Goal: Answer question/provide support

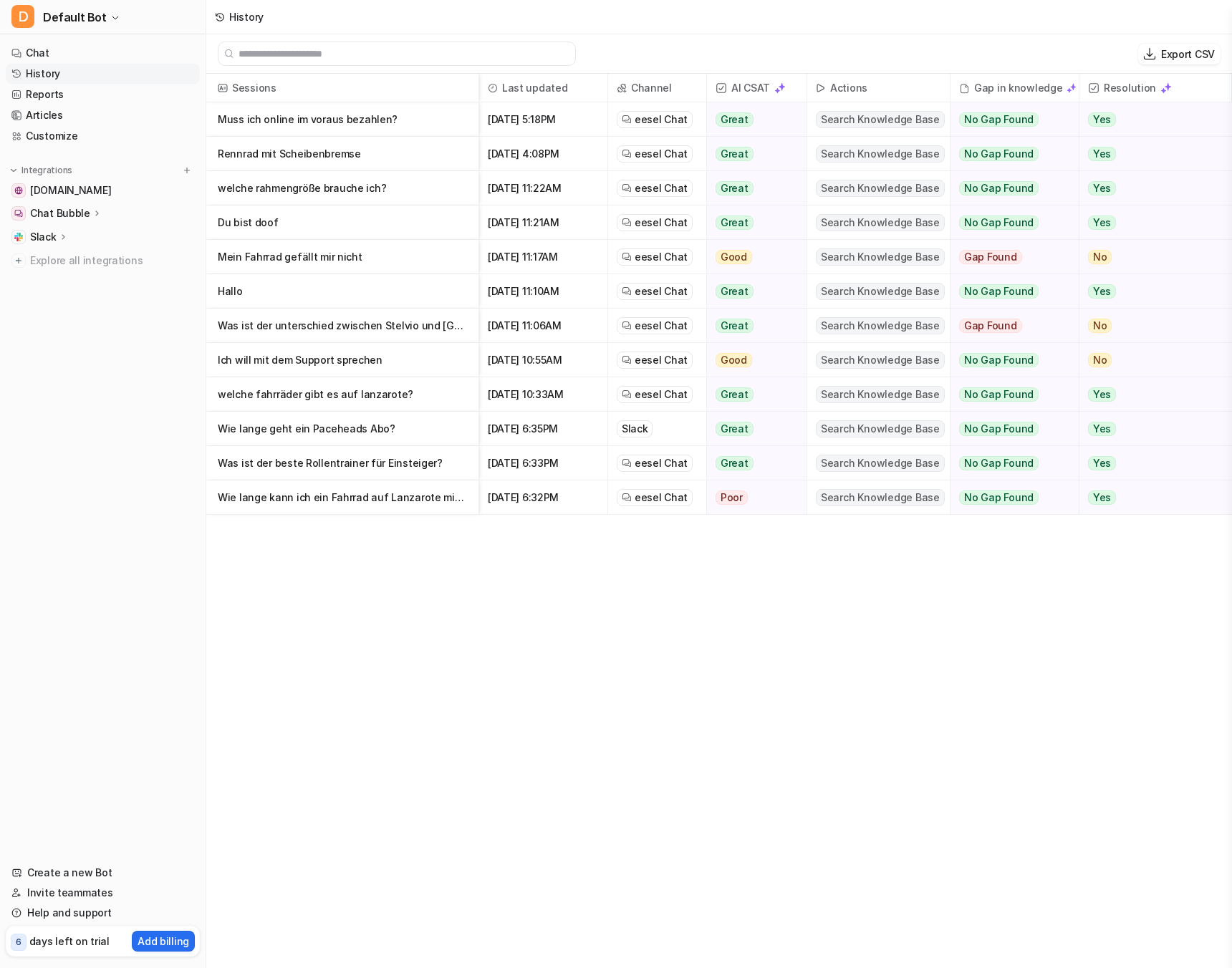
click at [531, 696] on div "Sessions Last updated Channel AI CSAT Actions Gap in knowledge Resolution Muss …" at bounding box center [719, 521] width 1025 height 897
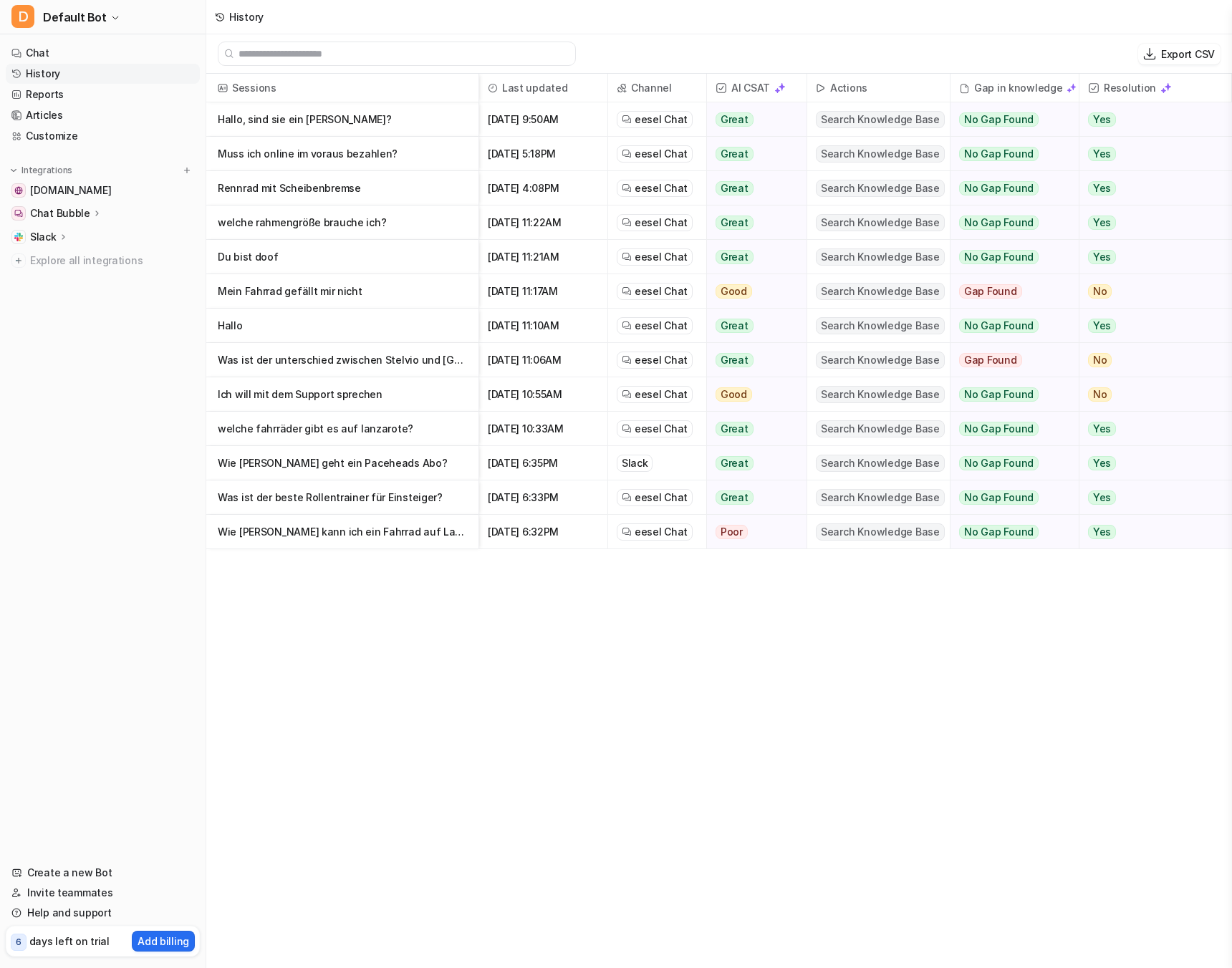
click at [316, 116] on p "Hallo, sind sie ein [PERSON_NAME]?" at bounding box center [342, 120] width 249 height 35
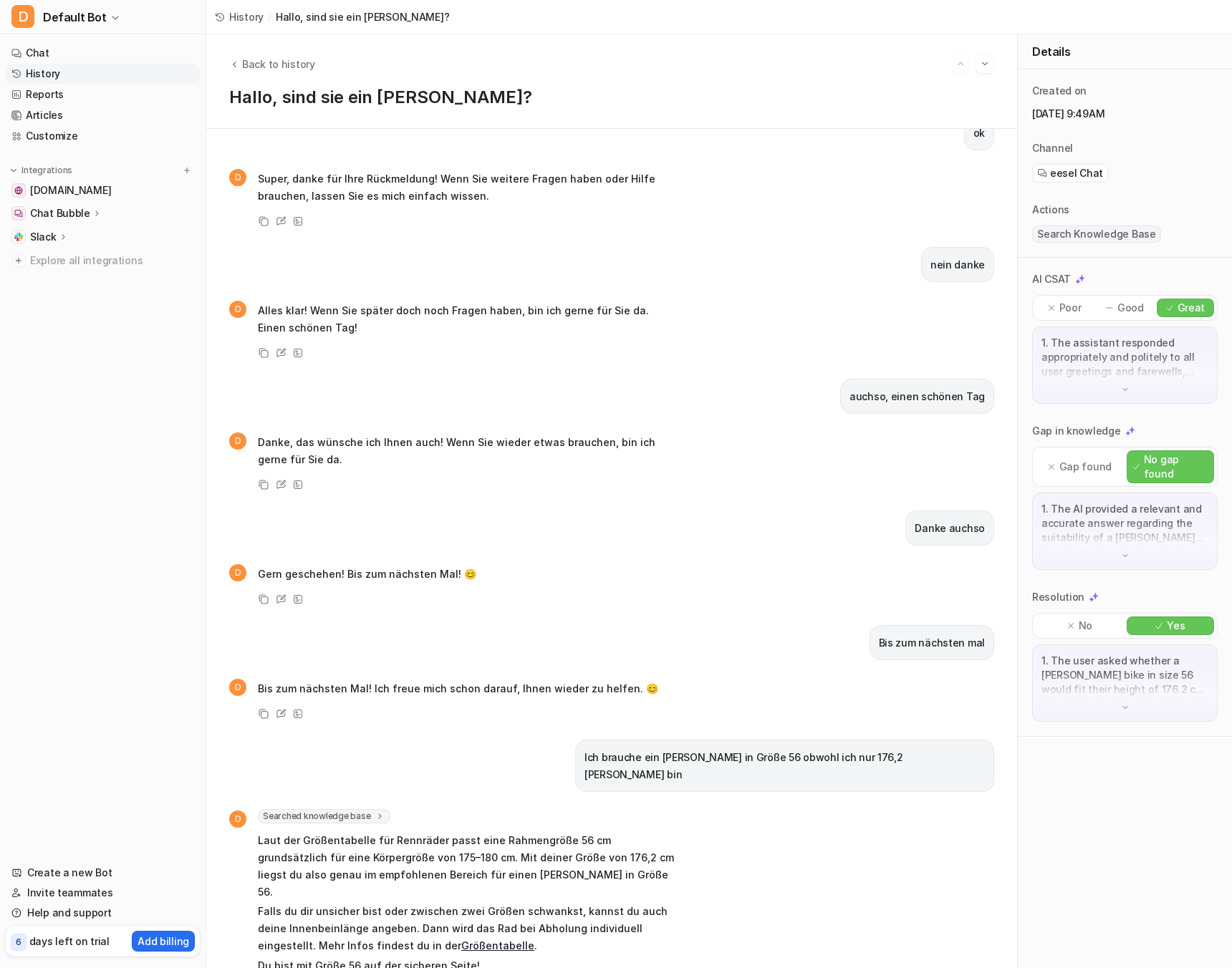
scroll to position [195, 0]
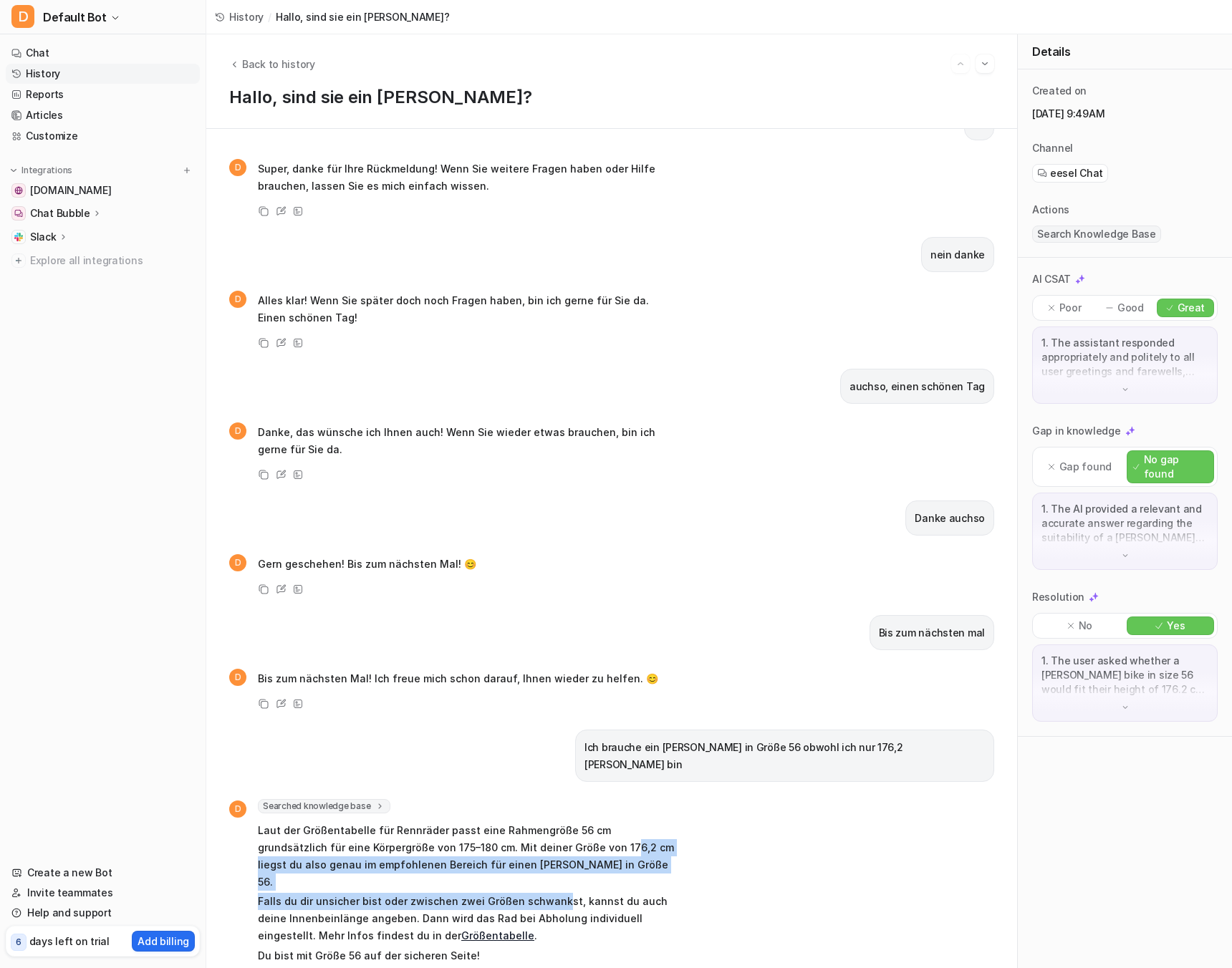
drag, startPoint x: 539, startPoint y: 827, endPoint x: 556, endPoint y: 860, distance: 37.1
click at [556, 860] on span "Laut der Größentabelle für Rennräder passt eine Rahmengröße 56 cm grundsätzlich…" at bounding box center [467, 893] width 419 height 148
click at [556, 893] on p "Falls du dir unsicher bist oder zwischen zwei Größen schwankst, kannst du auch …" at bounding box center [467, 918] width 419 height 51
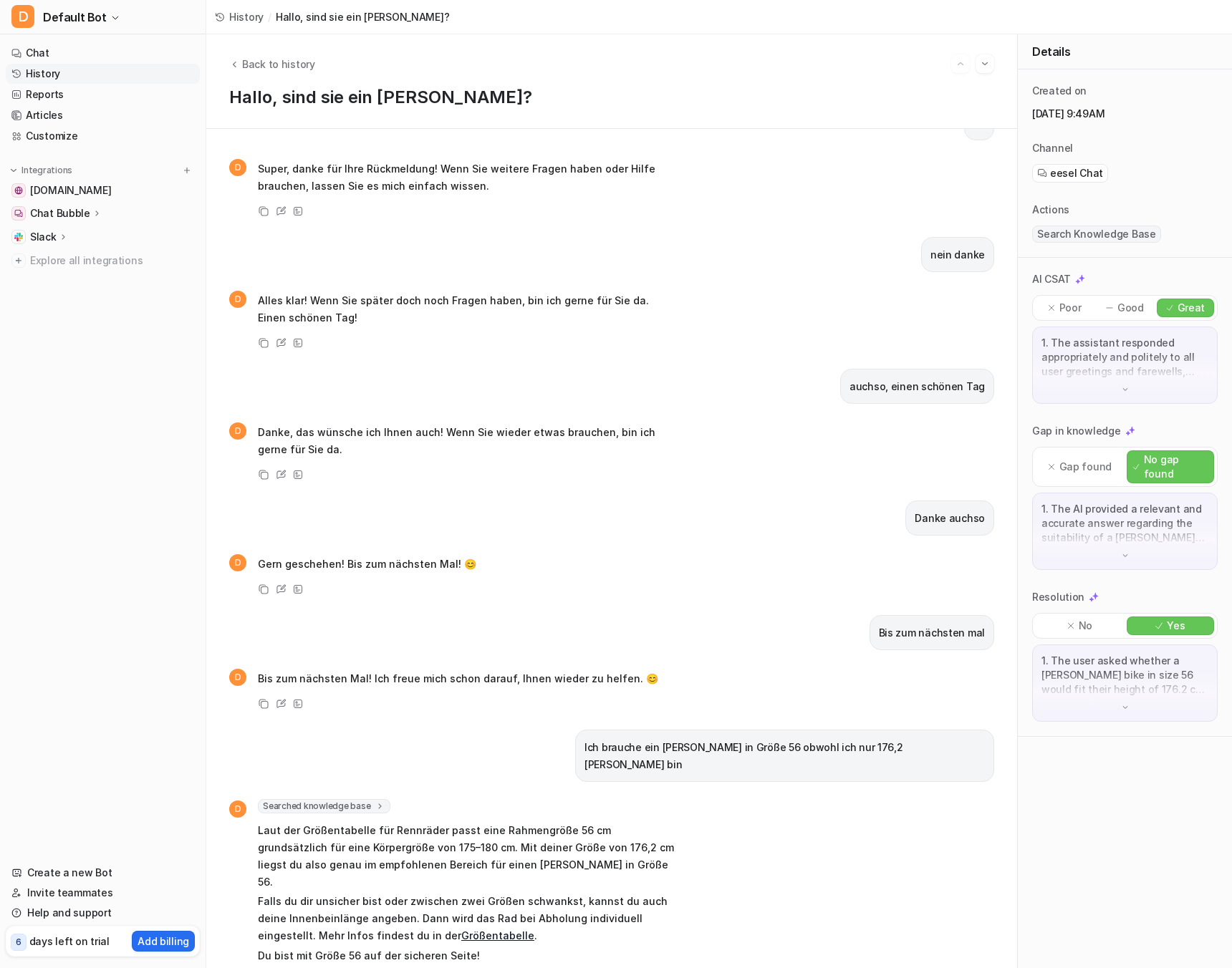
drag, startPoint x: 549, startPoint y: 855, endPoint x: 559, endPoint y: 888, distance: 34.5
click at [559, 888] on span "Laut der Größentabelle für Rennräder passt eine Rahmengröße 56 cm grundsätzlich…" at bounding box center [467, 893] width 419 height 148
click at [559, 893] on p "Falls du dir unsicher bist oder zwischen zwei Größen schwankst, kannst du auch …" at bounding box center [467, 918] width 419 height 51
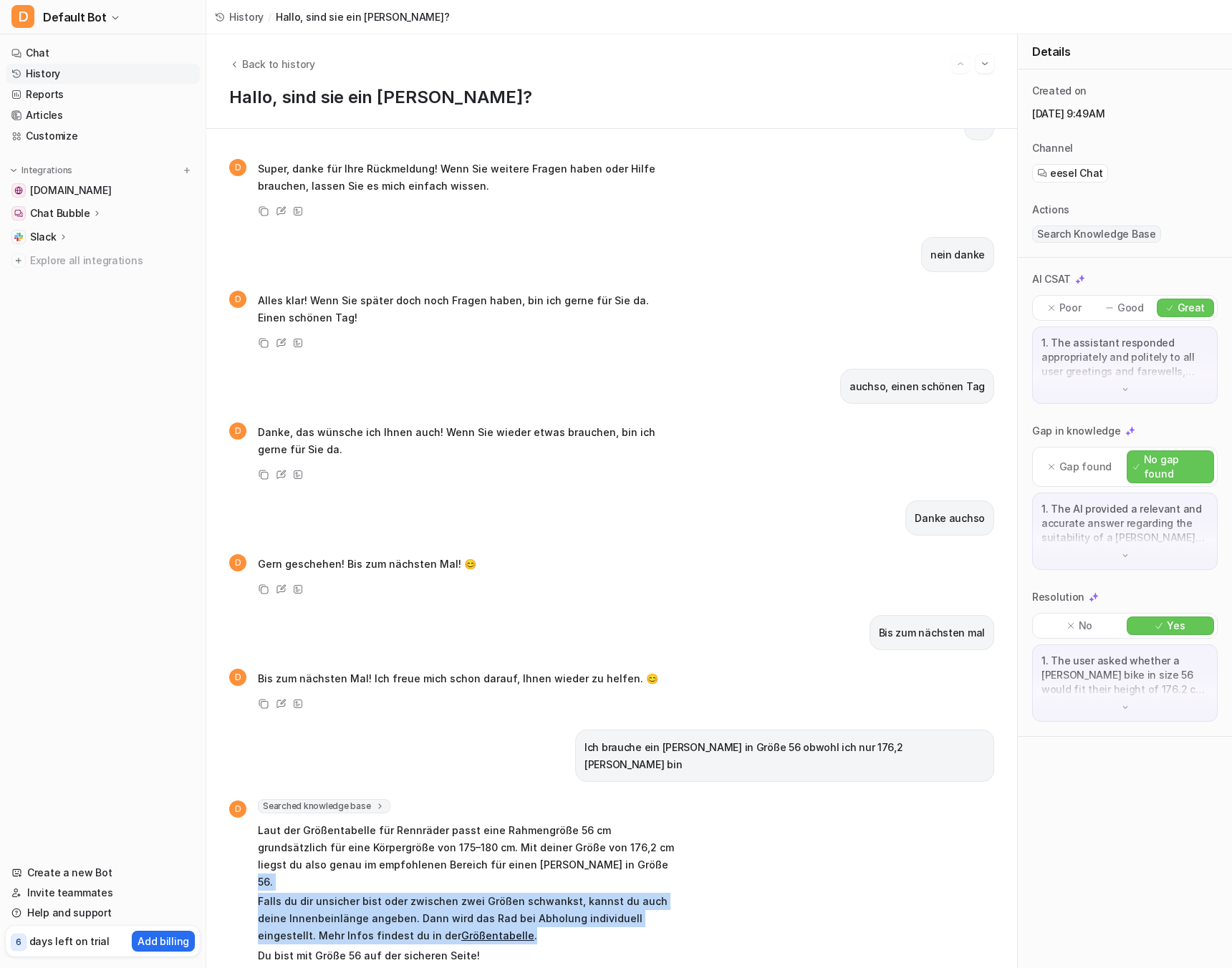
drag, startPoint x: 551, startPoint y: 896, endPoint x: 538, endPoint y: 844, distance: 53.6
click at [538, 844] on span "Laut der Größentabelle für Rennräder passt eine Rahmengröße 56 cm grundsätzlich…" at bounding box center [467, 893] width 419 height 148
click at [538, 844] on p "Laut der Größentabelle für Rennräder passt eine Rahmengröße 56 cm grundsätzlich…" at bounding box center [467, 855] width 419 height 69
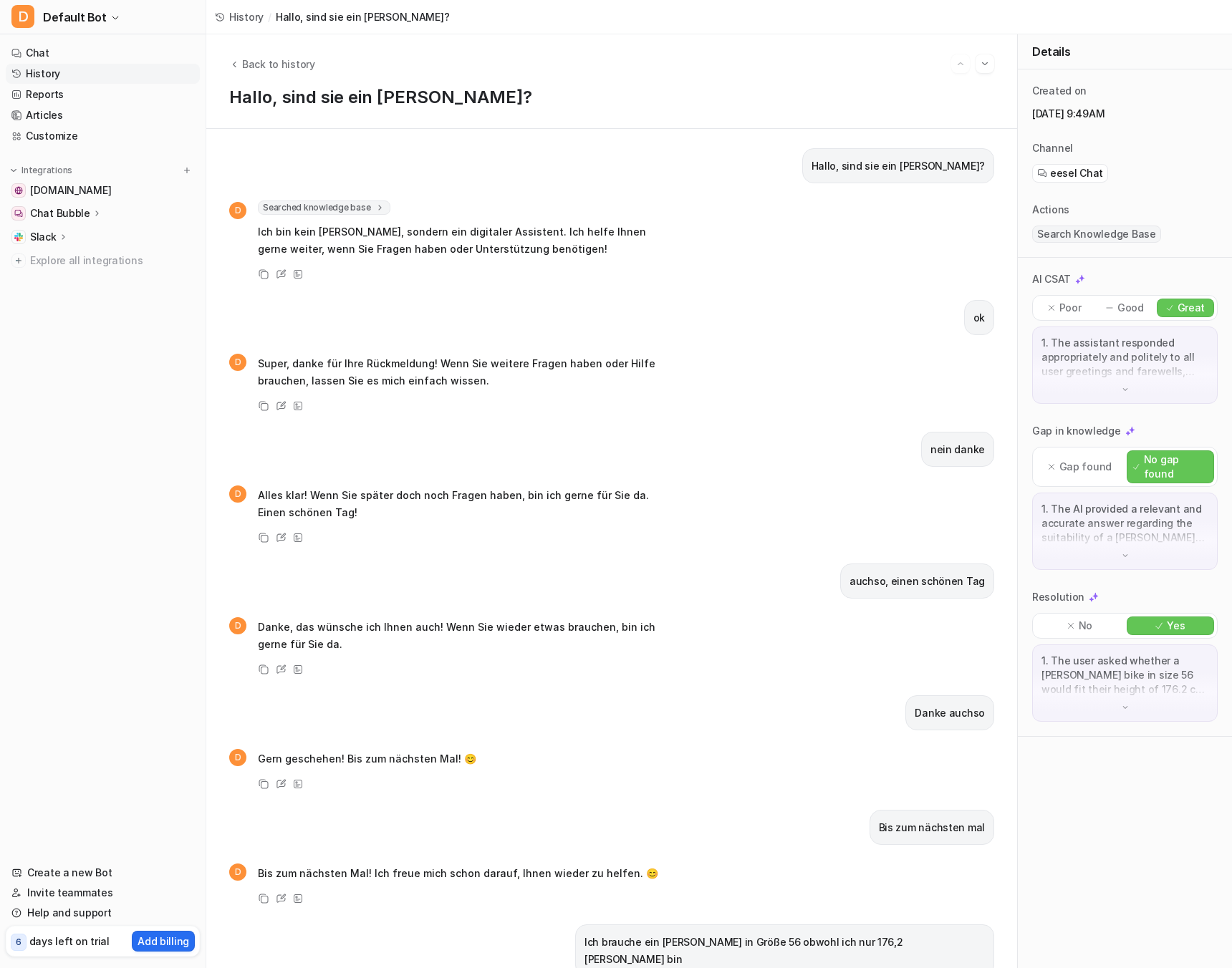
scroll to position [0, 0]
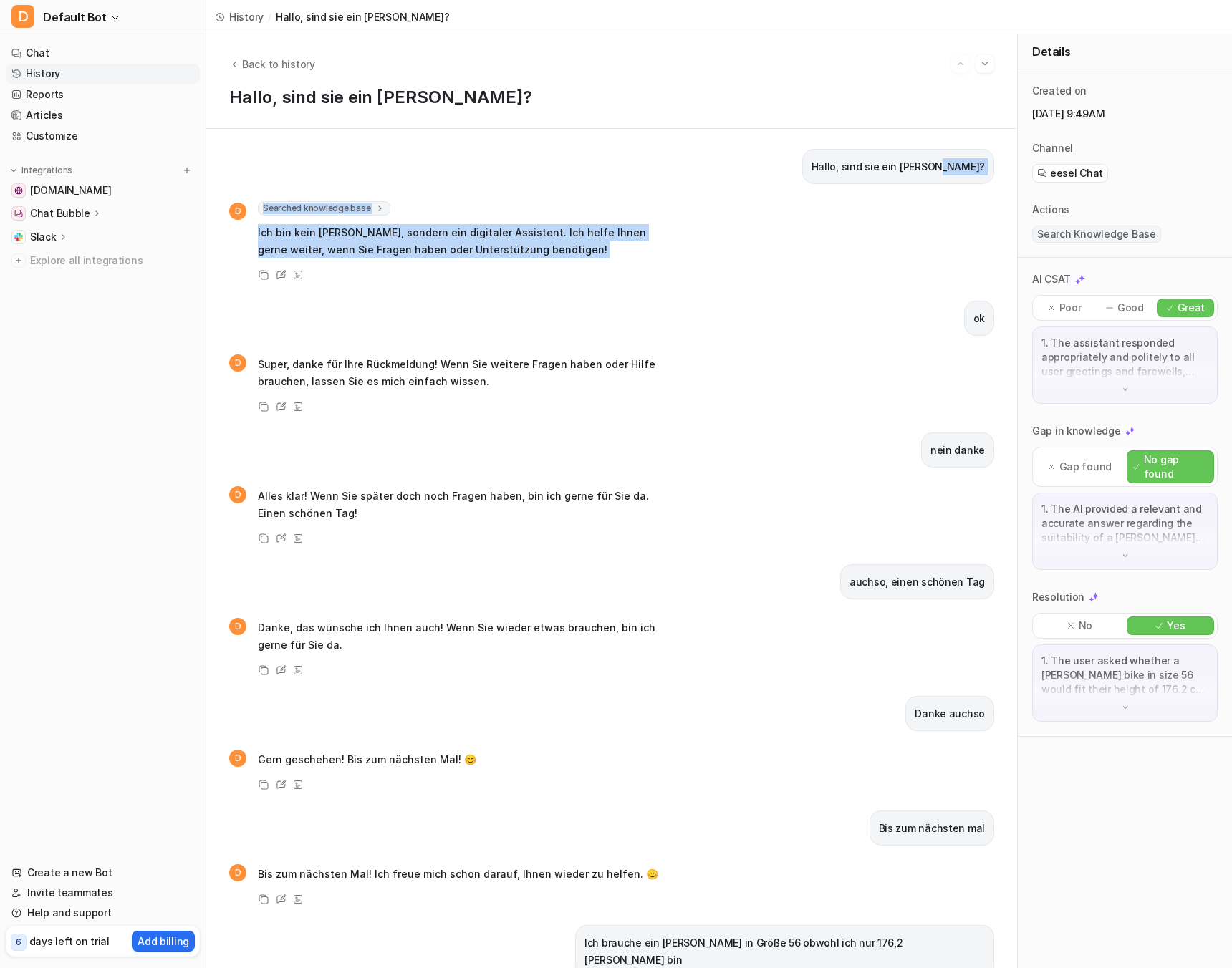
drag, startPoint x: 616, startPoint y: 183, endPoint x: 623, endPoint y: 278, distance: 95.3
click at [621, 276] on div "Hallo, sind sie ein Mensch? D Searched knowledge base search_queries : [ "Sind …" at bounding box center [611, 548] width 765 height 799
click at [623, 278] on div "Copy Review View Sources" at bounding box center [453, 275] width 448 height 17
drag, startPoint x: 609, startPoint y: 267, endPoint x: 598, endPoint y: 130, distance: 137.4
click at [598, 130] on div "Hallo, sind sie ein Mensch? D Searched knowledge base search_queries : [ "Sind …" at bounding box center [612, 548] width 811 height 839
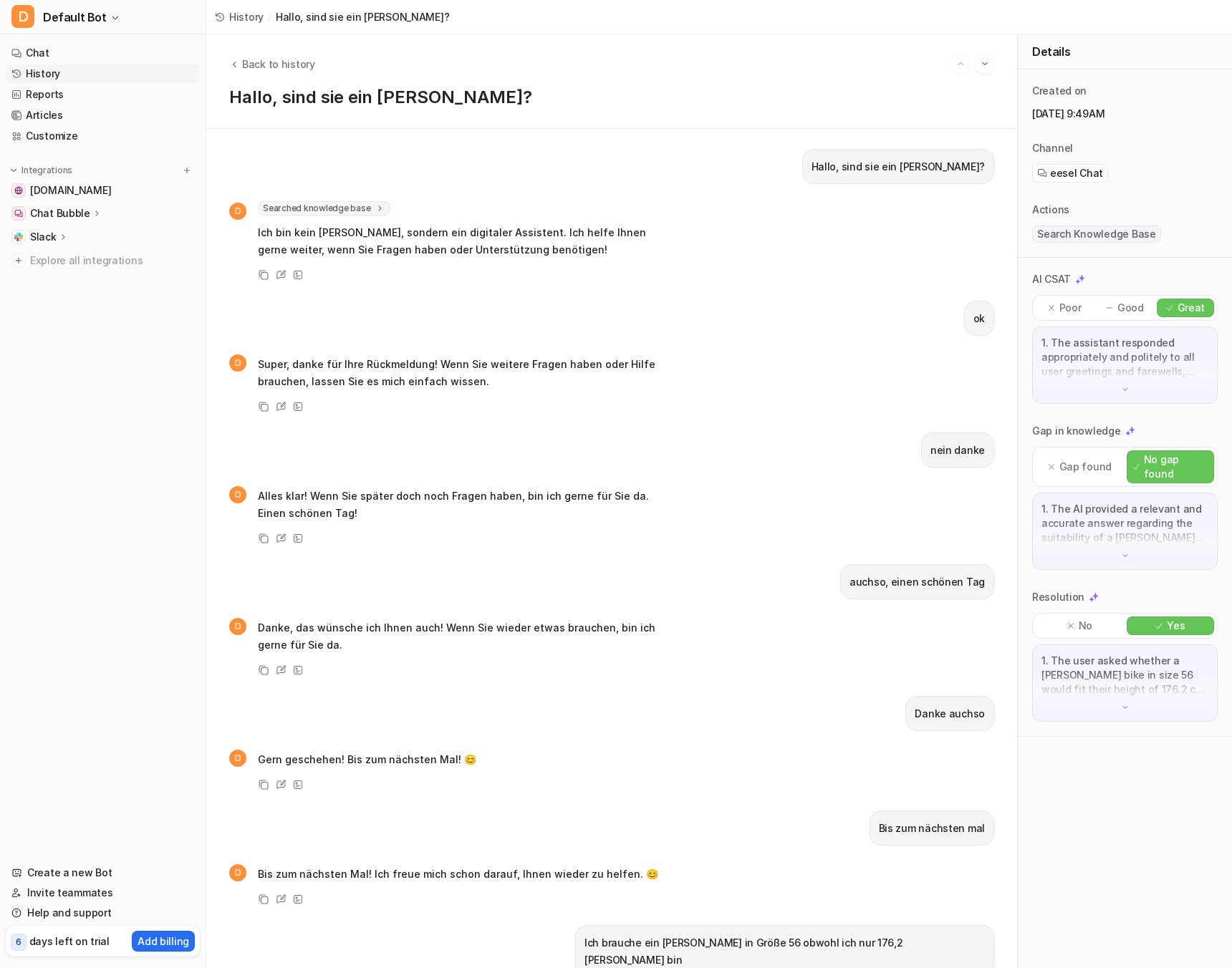
click at [598, 130] on div "Hallo, sind sie ein Mensch? D Searched knowledge base search_queries : [ "Sind …" at bounding box center [612, 548] width 811 height 839
